Goal: Information Seeking & Learning: Learn about a topic

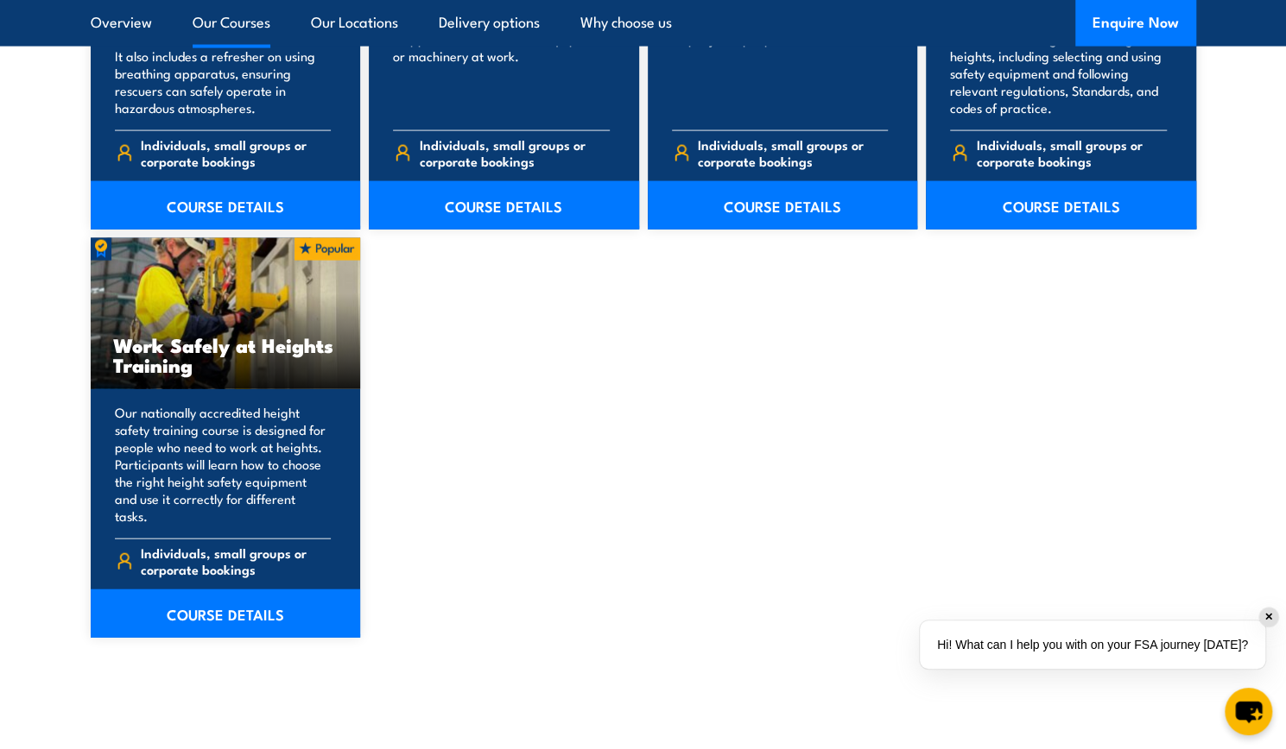
scroll to position [2111, 0]
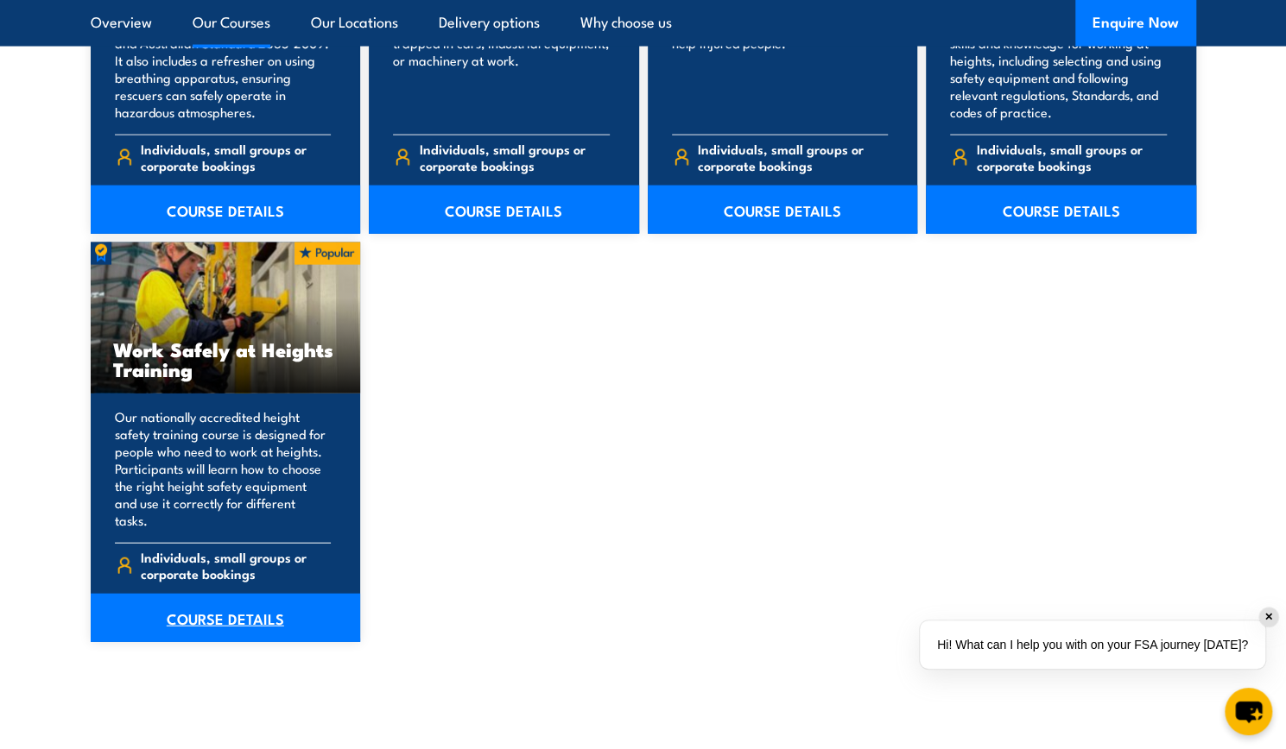
click at [230, 600] on link "COURSE DETAILS" at bounding box center [226, 618] width 270 height 48
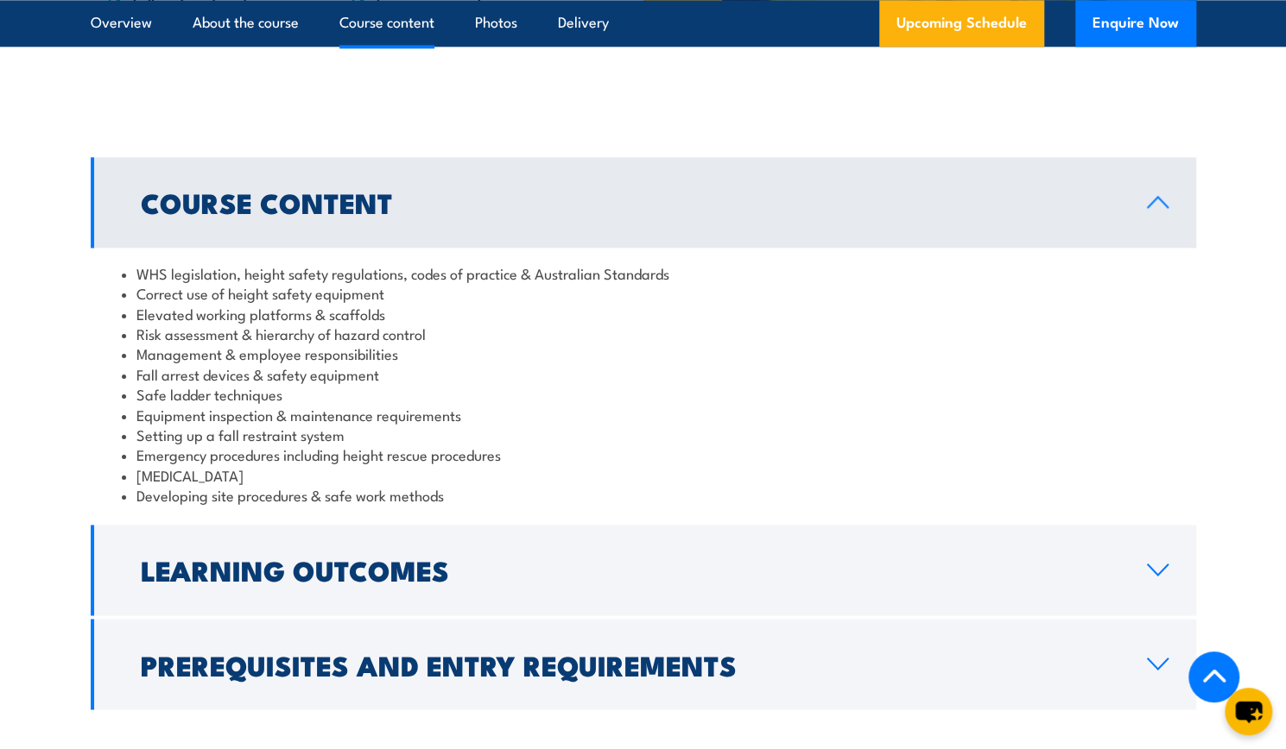
scroll to position [1302, 0]
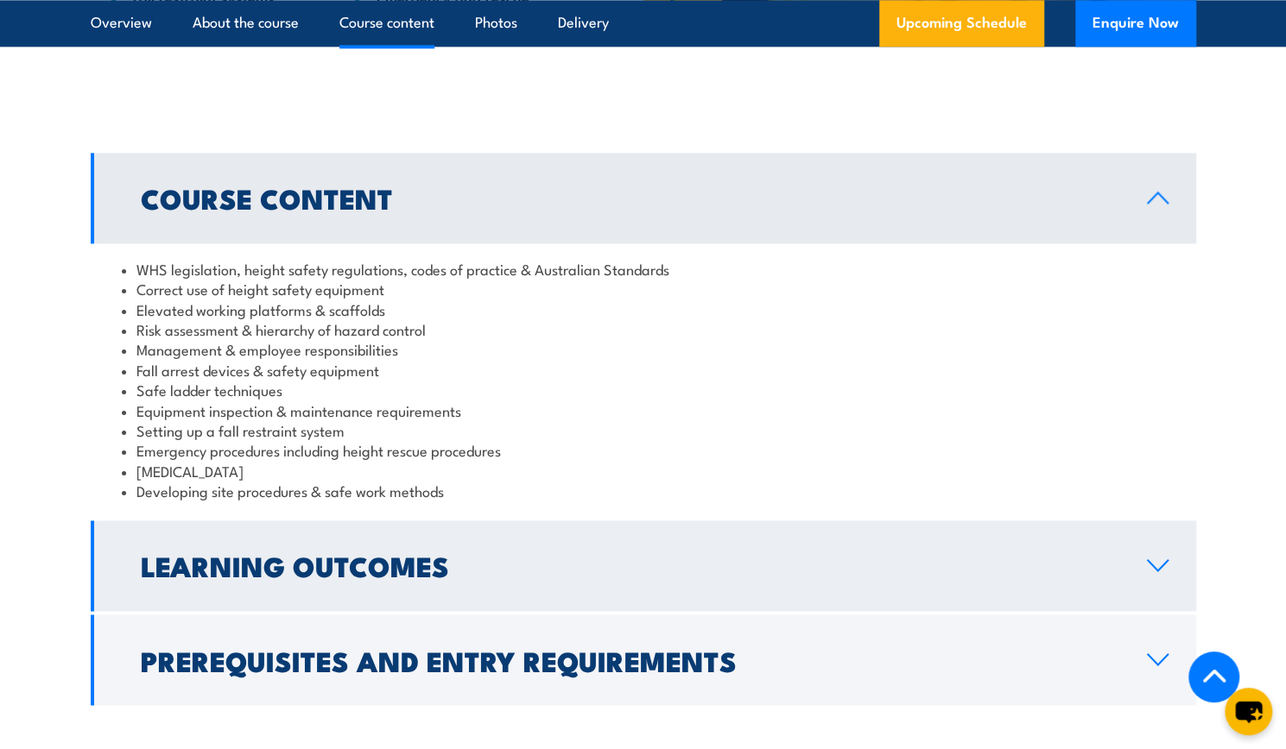
click at [610, 587] on link "Learning Outcomes" at bounding box center [643, 566] width 1105 height 91
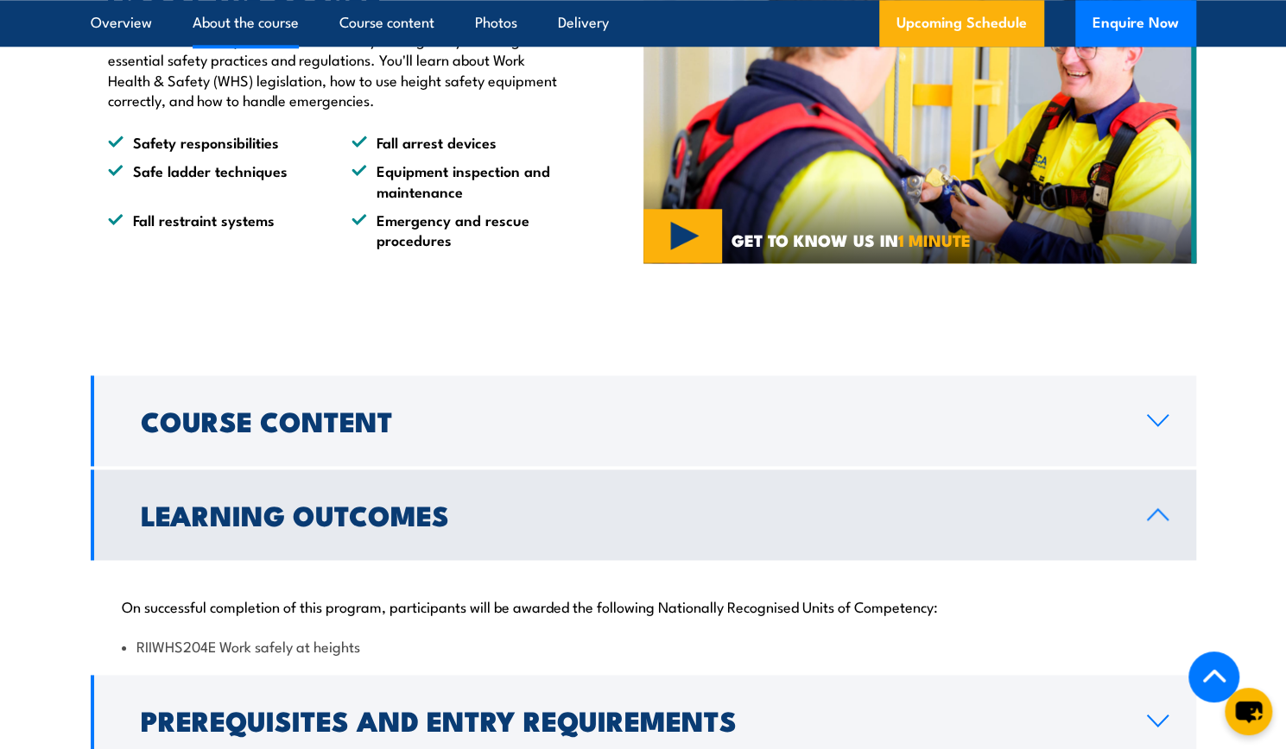
scroll to position [1078, 0]
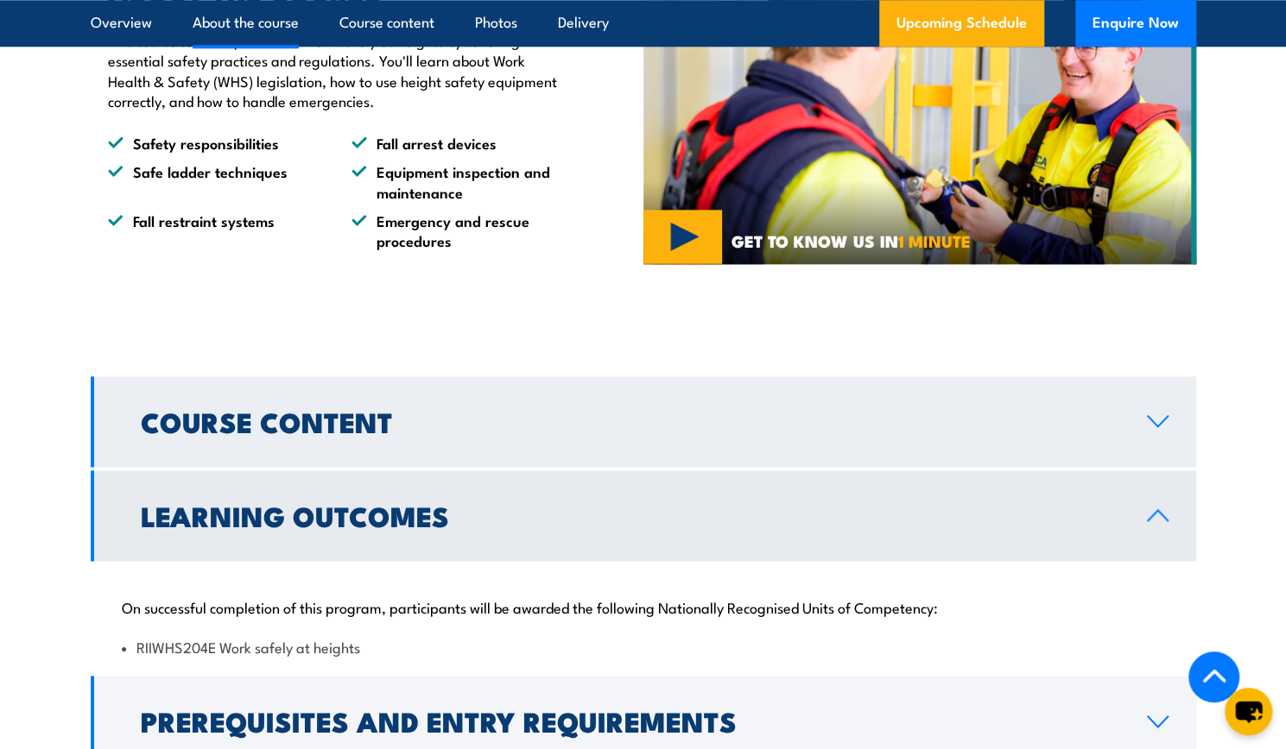
click at [674, 452] on link "Course Content" at bounding box center [643, 421] width 1105 height 91
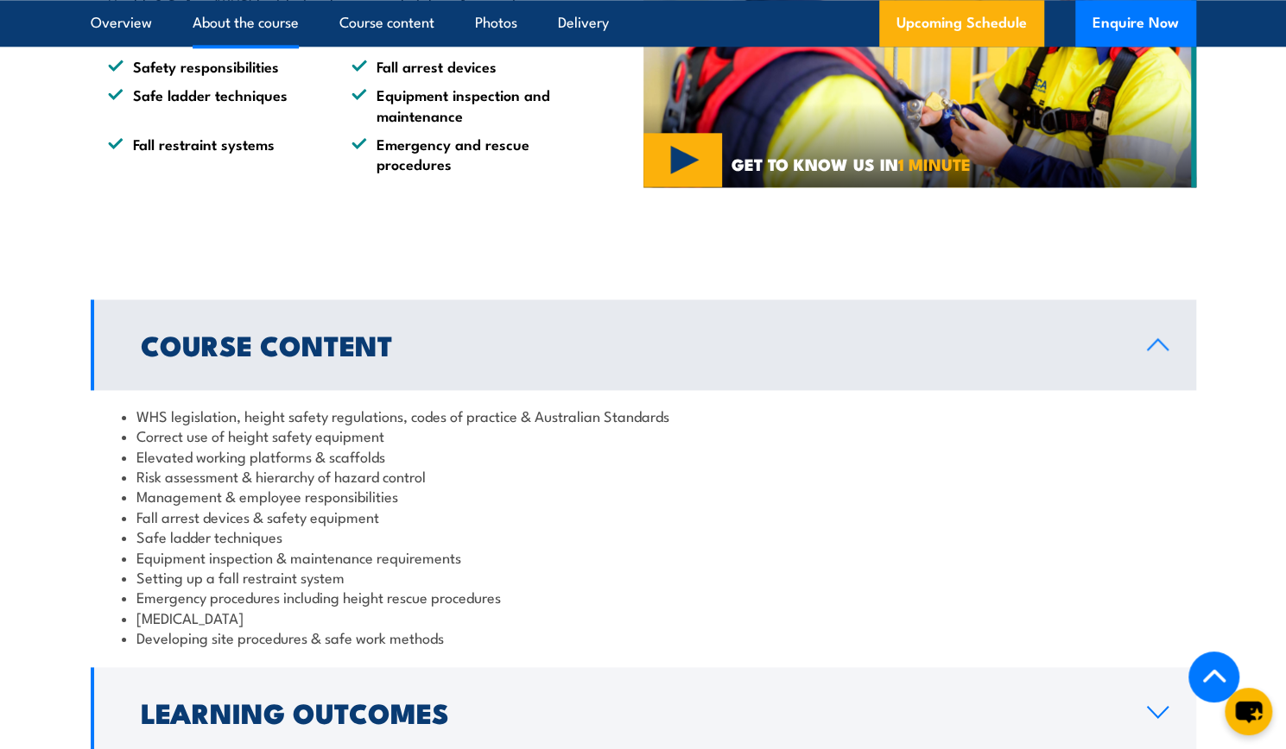
scroll to position [1154, 0]
click at [351, 123] on li "Equipment inspection and maintenance" at bounding box center [457, 105] width 212 height 41
